Goal: Find contact information: Find contact information

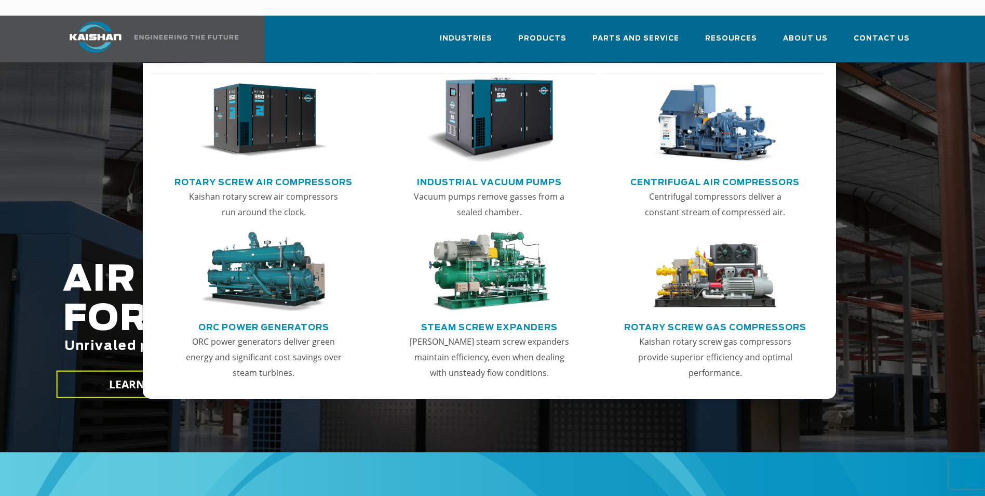
drag, startPoint x: 519, startPoint y: 51, endPoint x: 485, endPoint y: 77, distance: 43.0
drag, startPoint x: 485, startPoint y: 77, endPoint x: 446, endPoint y: 19, distance: 70.2
click at [422, 20] on div "Industries Aerospace Agriculture Amusement Parks Aquaculture Automotive Aviatio…" at bounding box center [490, 39] width 866 height 47
click at [519, 115] on img "Main menu" at bounding box center [489, 120] width 128 height 86
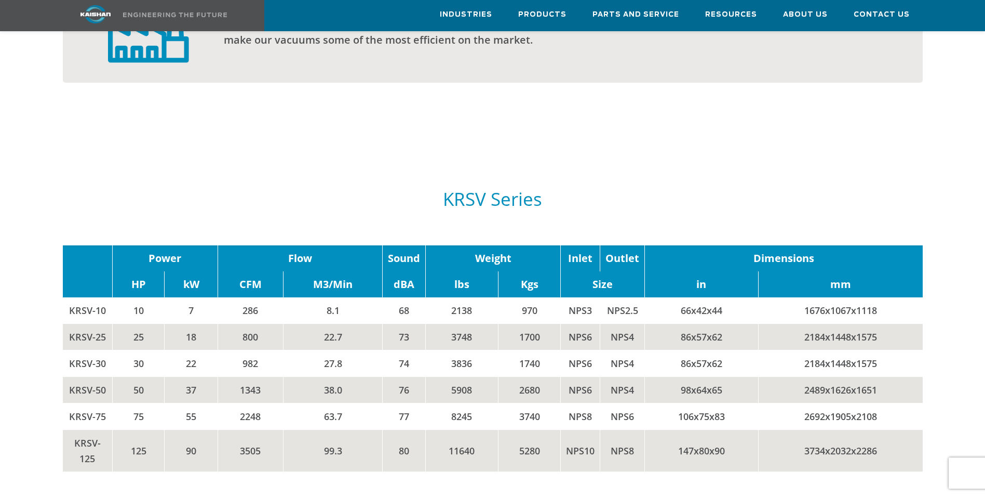
scroll to position [1143, 0]
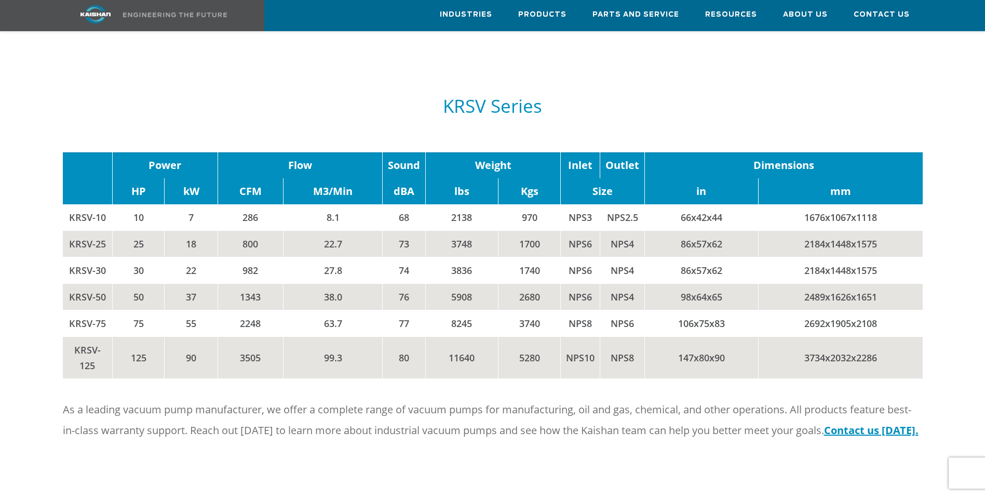
click at [396, 411] on p "As a leading vacuum pump manufacturer, we offer a complete range of vacuum pump…" at bounding box center [493, 420] width 860 height 42
click at [386, 421] on p "As a leading vacuum pump manufacturer, we offer a complete range of vacuum pump…" at bounding box center [493, 420] width 860 height 42
click at [321, 399] on p "As a leading vacuum pump manufacturer, we offer a complete range of vacuum pump…" at bounding box center [493, 420] width 860 height 42
drag, startPoint x: 321, startPoint y: 399, endPoint x: 370, endPoint y: 447, distance: 68.3
click at [370, 447] on div "As a leading vacuum pump manufacturer, we offer a complete range of vacuum pump…" at bounding box center [493, 434] width 873 height 70
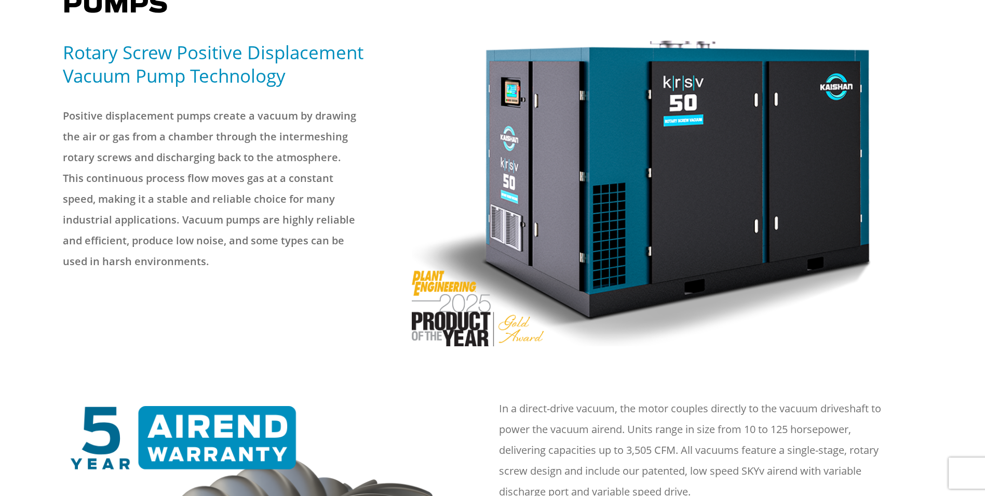
scroll to position [0, 0]
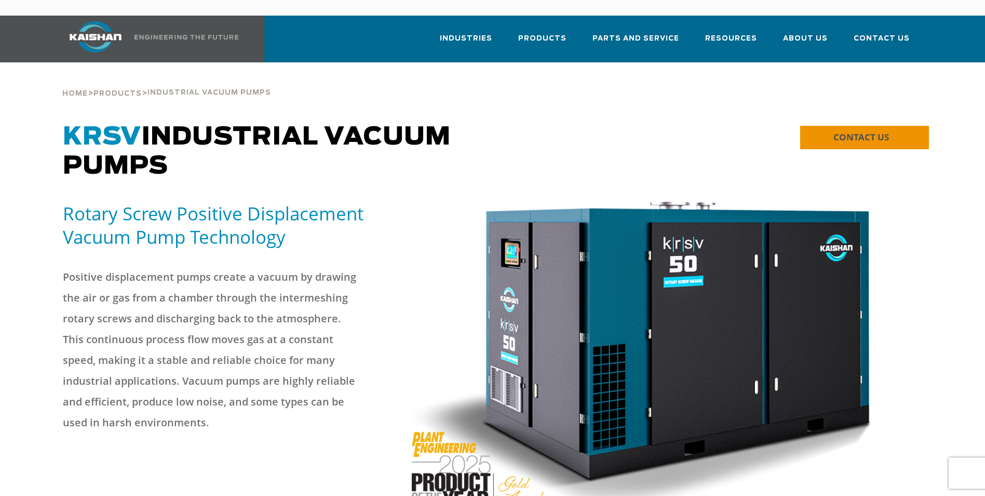
click at [860, 131] on span "CONTACT US" at bounding box center [862, 137] width 56 height 12
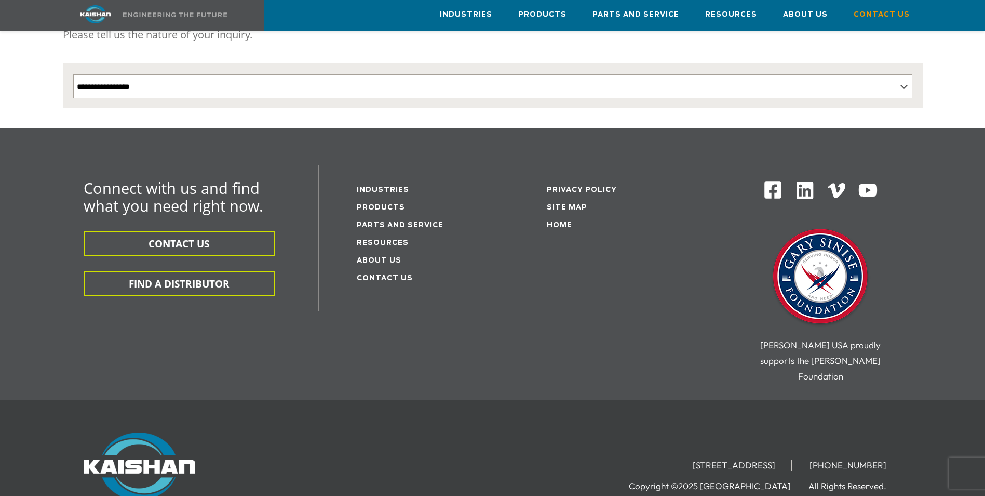
scroll to position [271, 0]
